Goal: Information Seeking & Learning: Learn about a topic

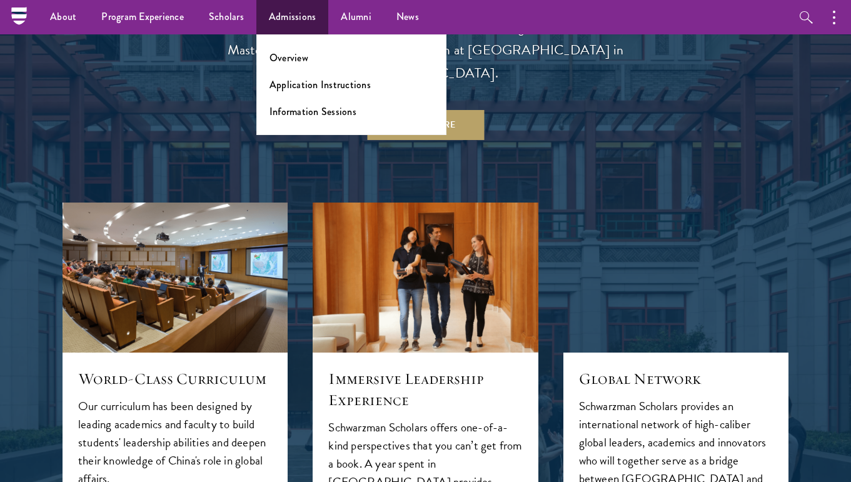
scroll to position [1054, 0]
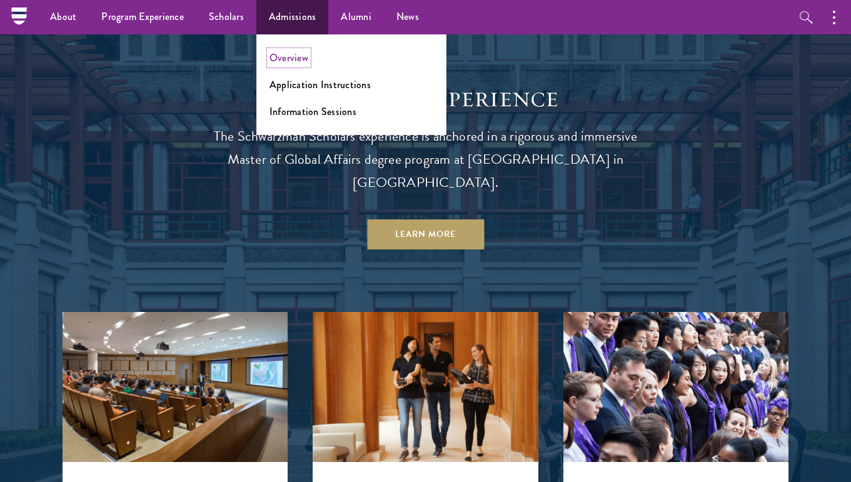
click at [292, 58] on link "Overview" at bounding box center [288, 58] width 39 height 14
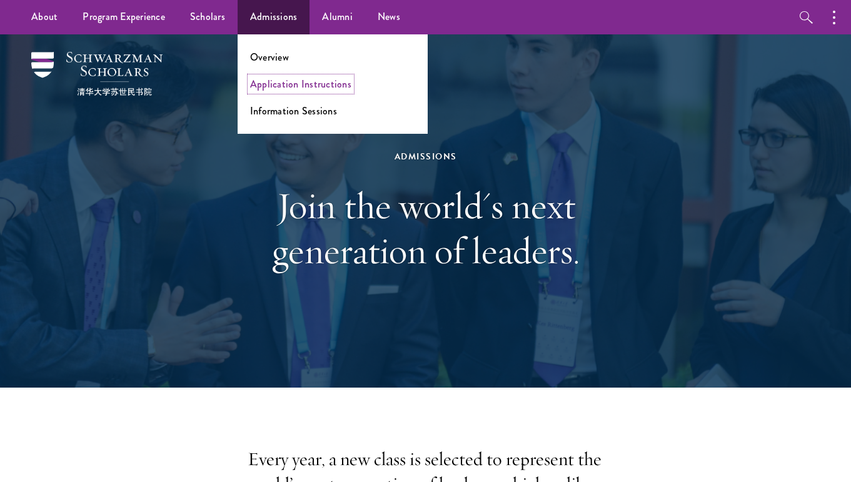
click at [268, 87] on link "Application Instructions" at bounding box center [300, 84] width 101 height 14
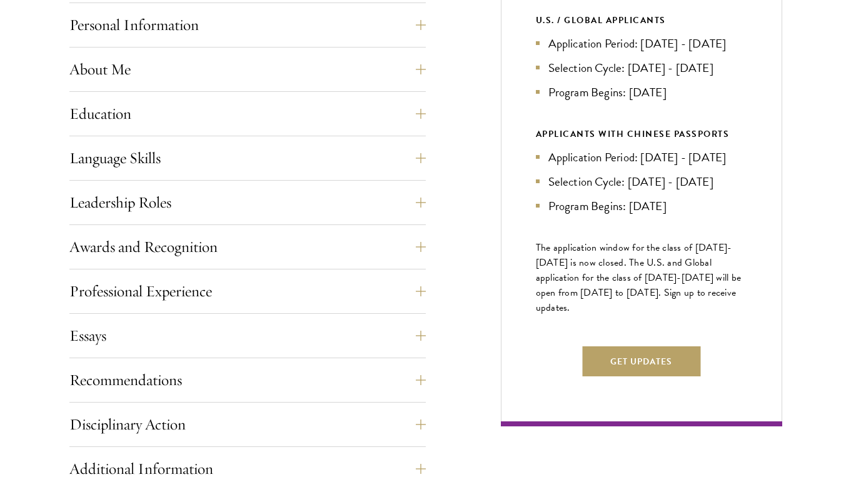
scroll to position [583, 0]
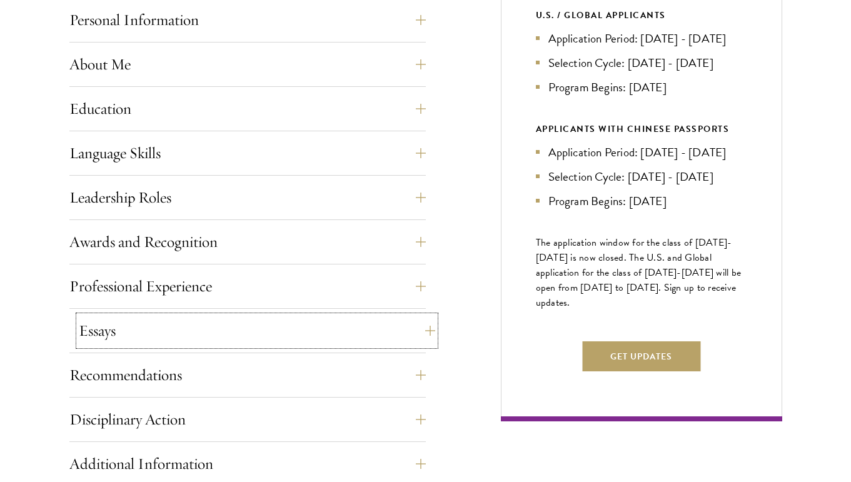
click at [250, 328] on button "Essays" at bounding box center [257, 331] width 356 height 30
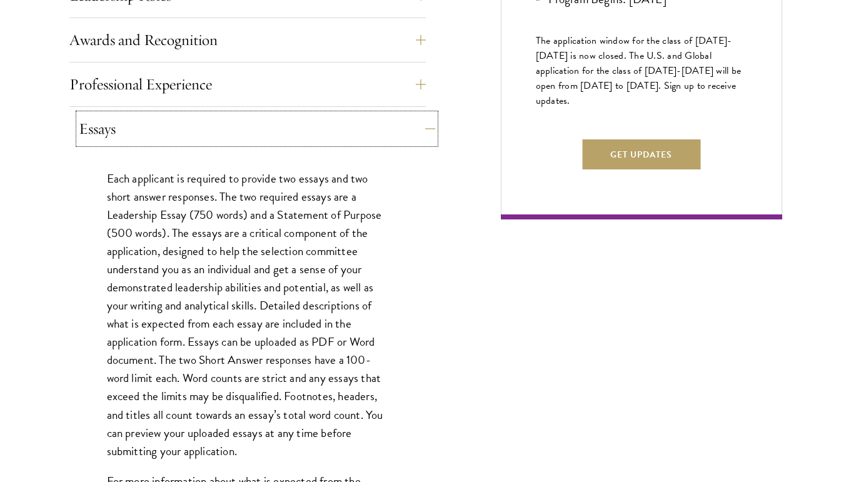
scroll to position [817, 0]
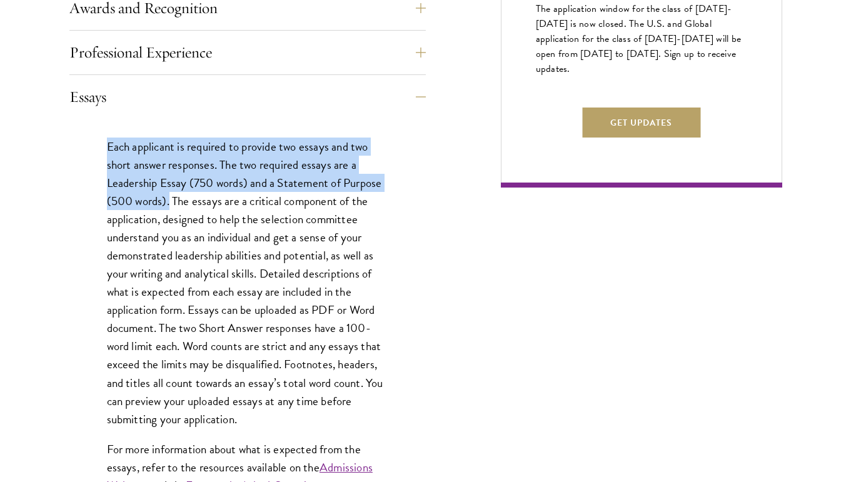
drag, startPoint x: 107, startPoint y: 147, endPoint x: 168, endPoint y: 206, distance: 84.9
click at [168, 206] on p "Each applicant is required to provide two essays and two short answer responses…" at bounding box center [247, 283] width 281 height 291
copy p "Each applicant is required to provide two essays and two short answer responses…"
click at [388, 91] on button "Essays" at bounding box center [257, 97] width 356 height 30
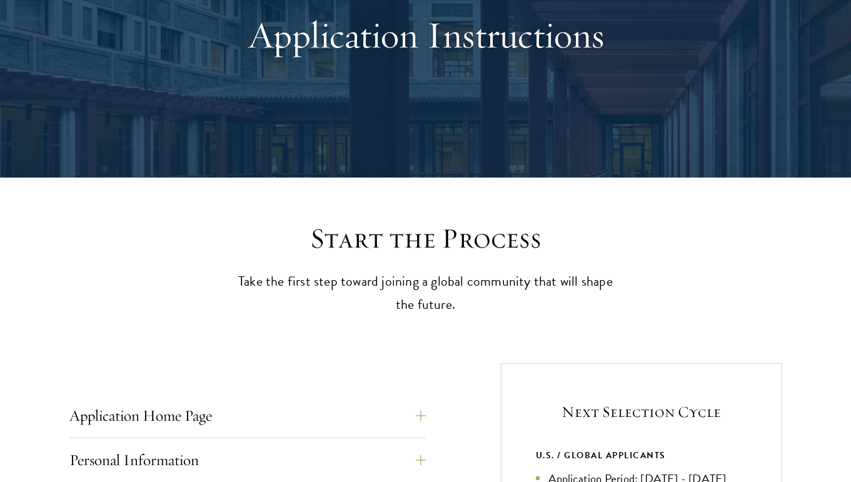
scroll to position [0, 0]
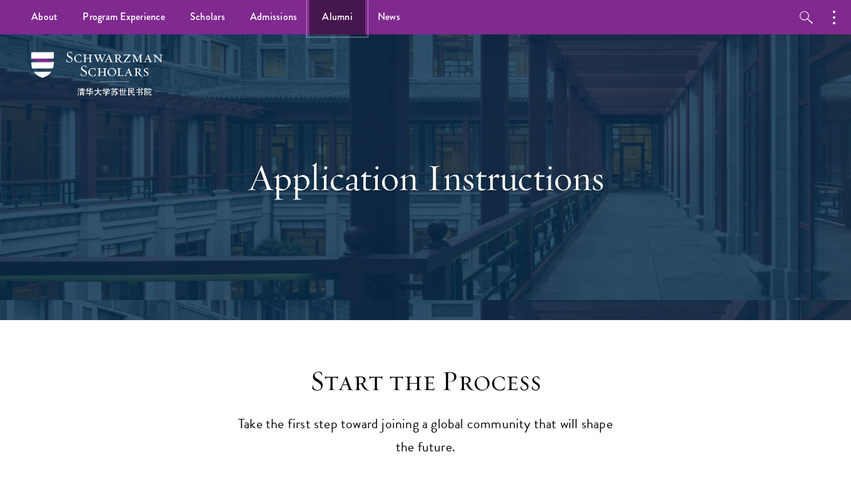
click at [320, 18] on link "Alumni" at bounding box center [338, 17] width 56 height 34
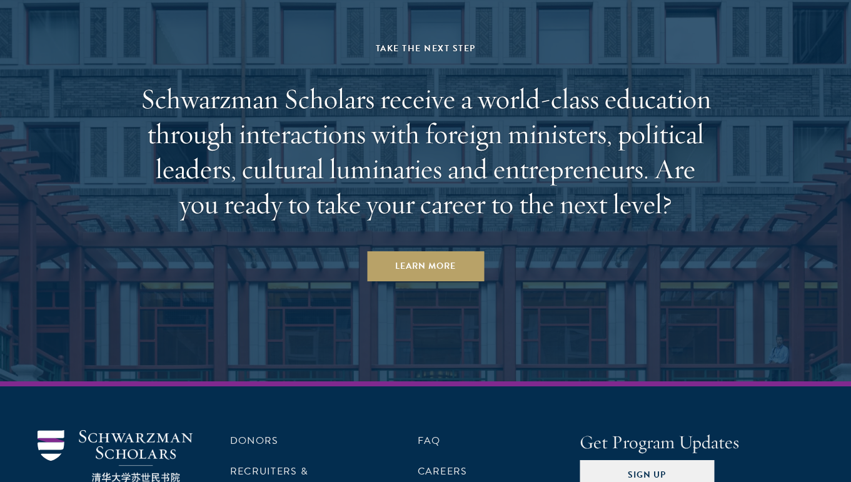
scroll to position [5357, 0]
